Goal: Task Accomplishment & Management: Manage account settings

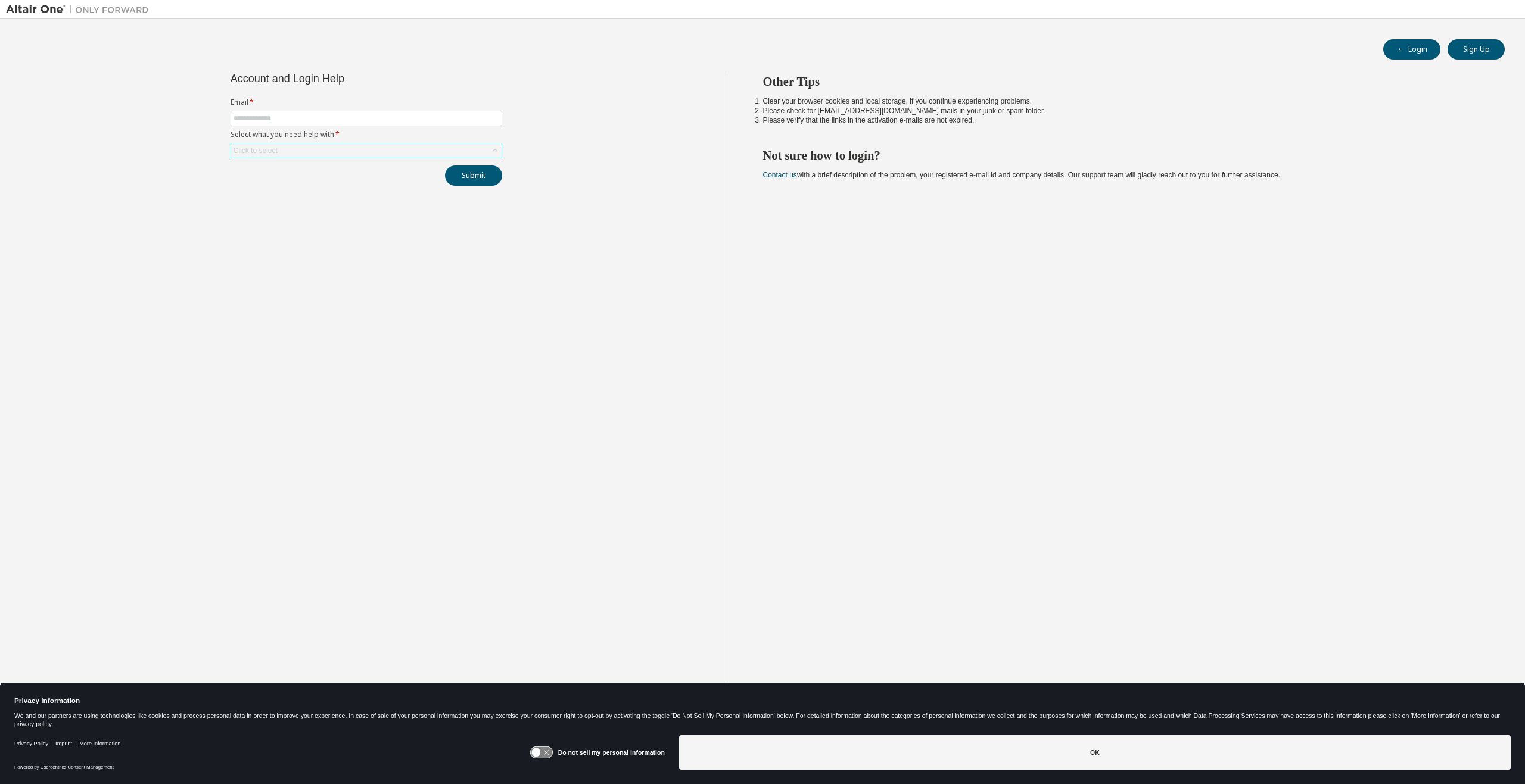
click at [469, 149] on div "Click to select" at bounding box center [367, 150] width 271 height 14
click at [319, 181] on li "I forgot my password" at bounding box center [366, 184] width 268 height 16
click at [310, 119] on input "text" at bounding box center [367, 119] width 266 height 10
type input "**********"
click at [478, 176] on button "Submit" at bounding box center [473, 176] width 57 height 21
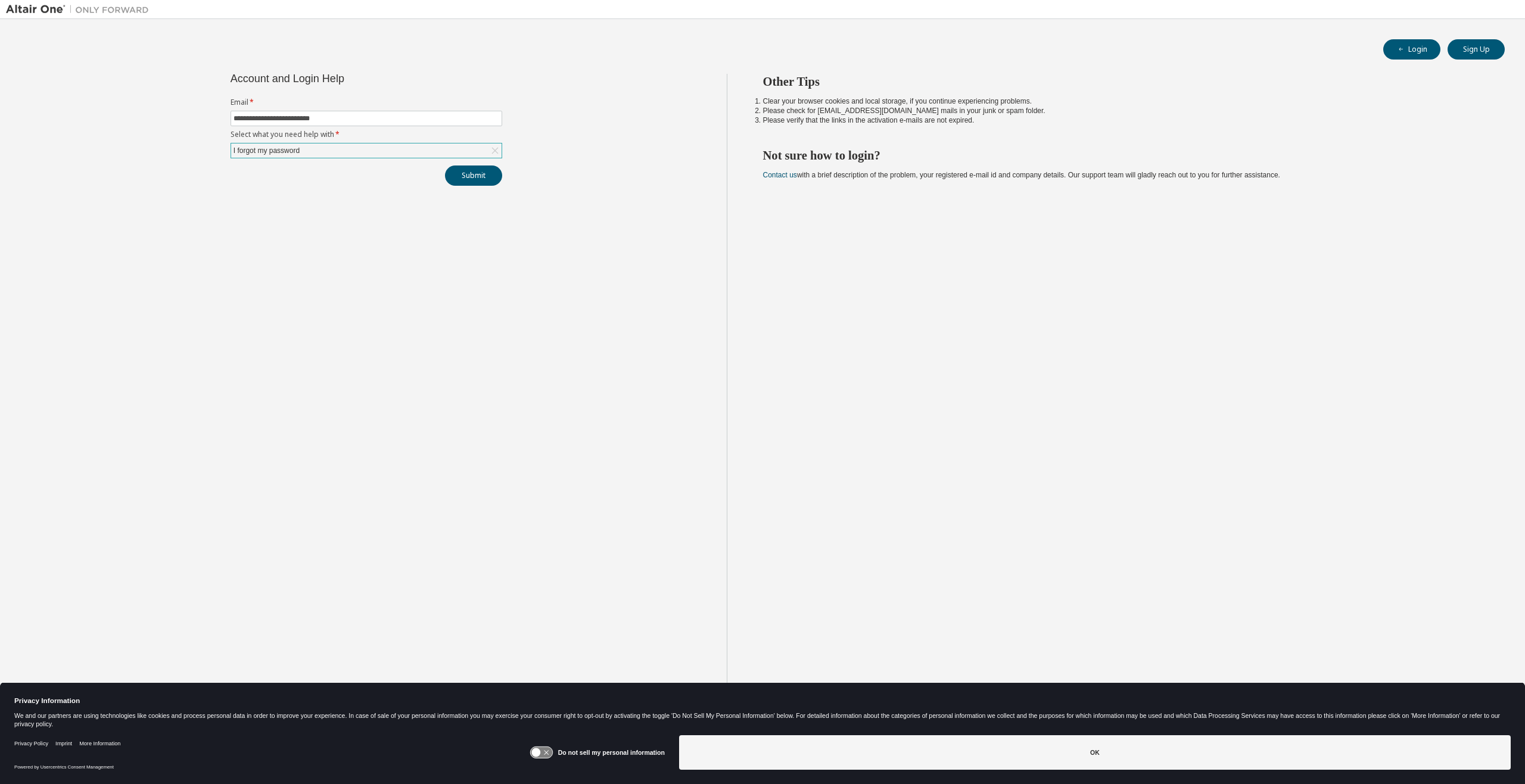
click at [386, 146] on div "I forgot my password" at bounding box center [367, 150] width 271 height 14
click at [357, 180] on li "I forgot my password" at bounding box center [366, 184] width 268 height 16
click at [476, 174] on button "Submit" at bounding box center [473, 176] width 57 height 21
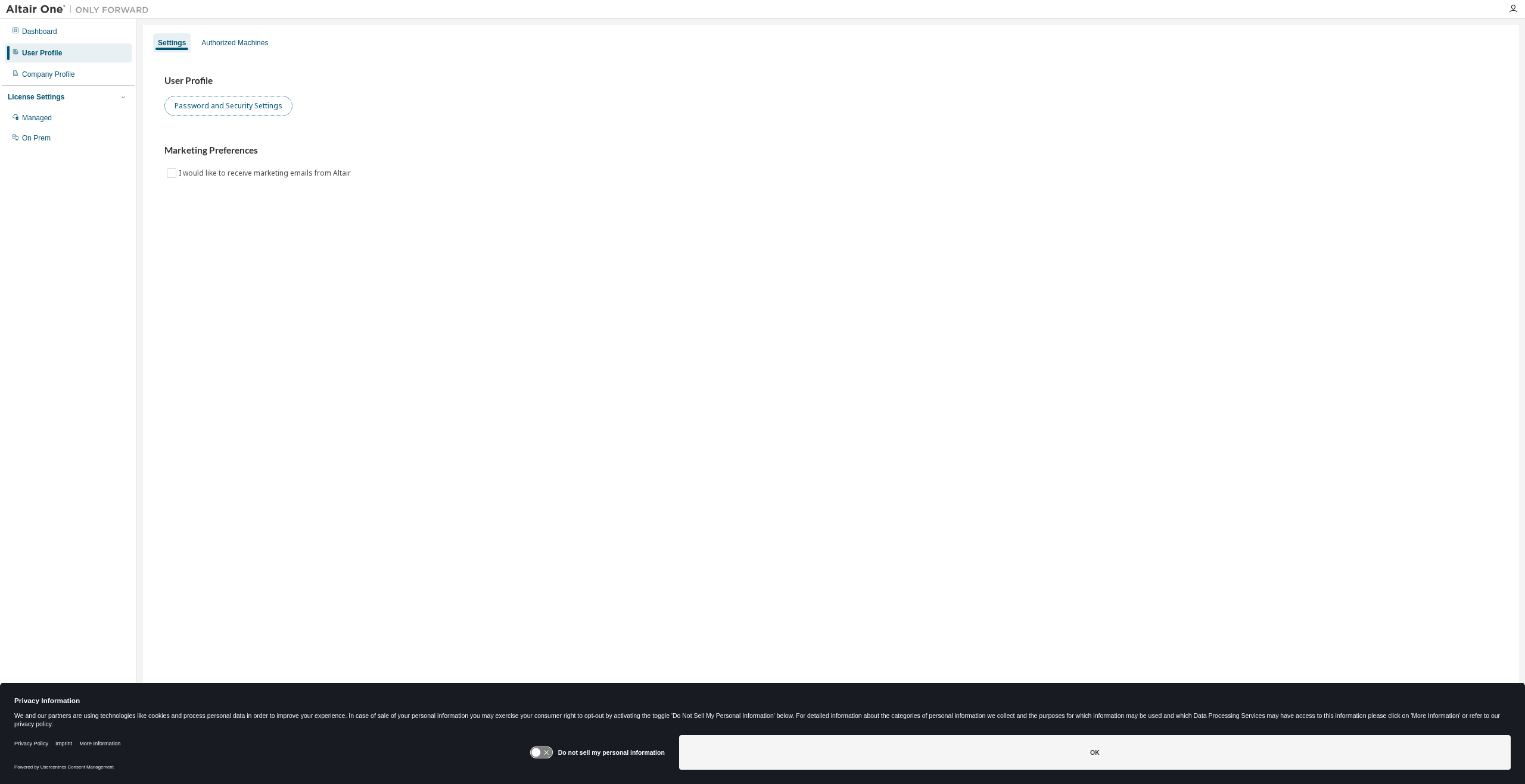
click at [277, 103] on button "Password and Security Settings" at bounding box center [228, 106] width 128 height 21
